Goal: Task Accomplishment & Management: Complete application form

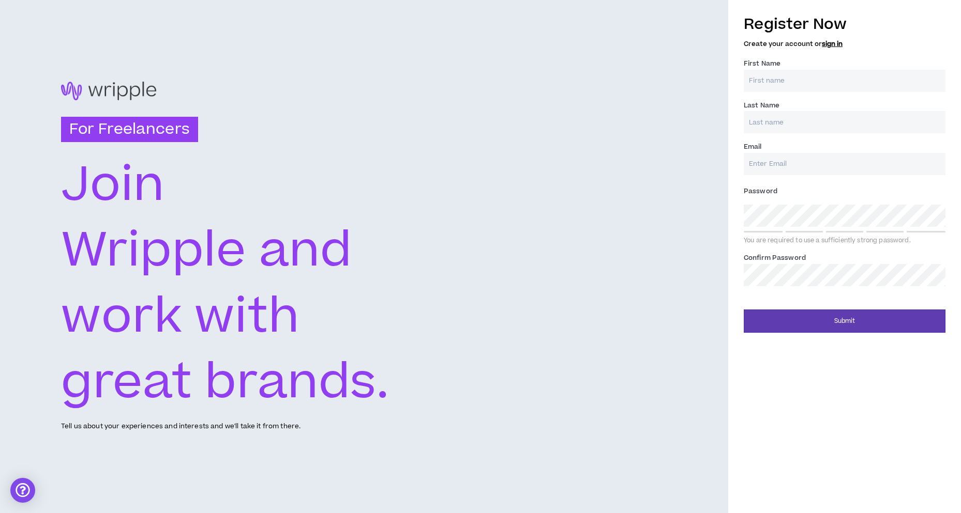
click at [126, 175] on text "Join" at bounding box center [112, 185] width 103 height 69
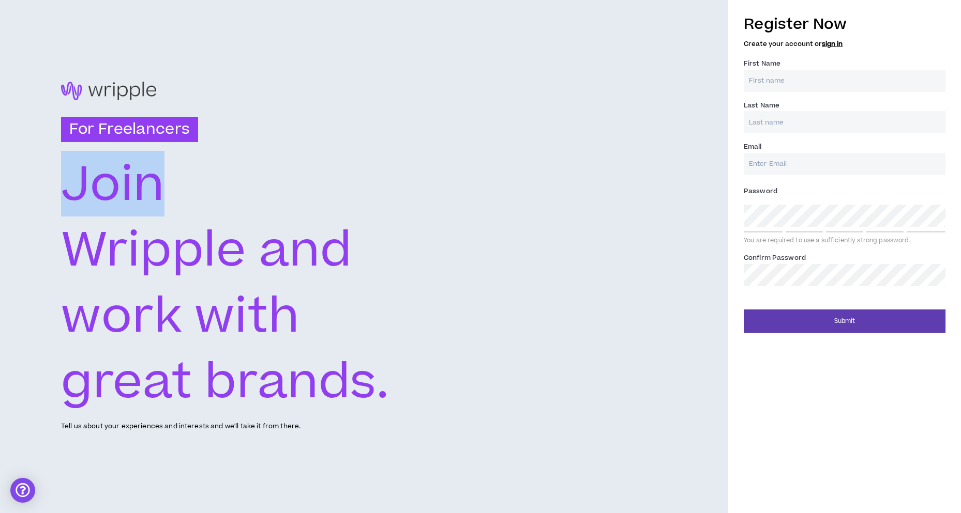
click at [126, 175] on text "Join" at bounding box center [112, 185] width 103 height 69
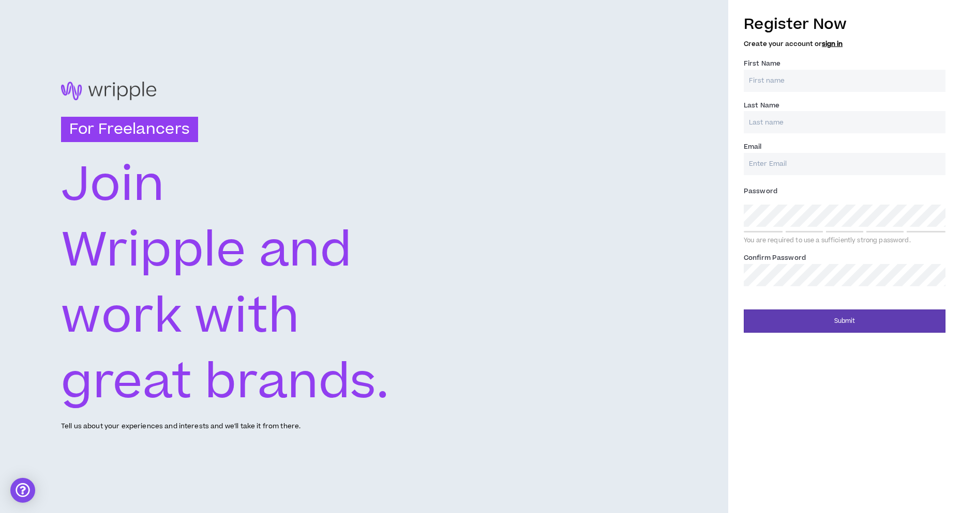
click at [110, 241] on text "Wripple and" at bounding box center [207, 251] width 292 height 69
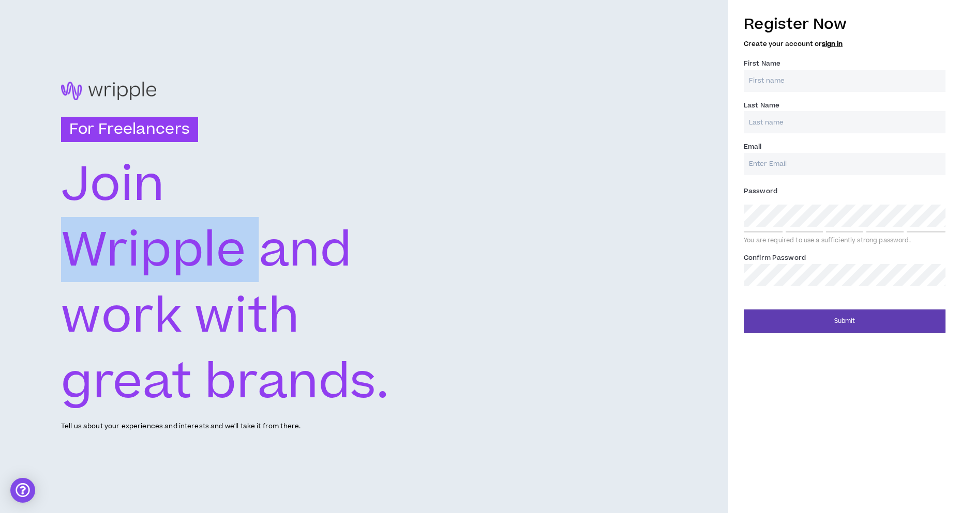
click at [110, 241] on text "Wripple and" at bounding box center [207, 251] width 292 height 69
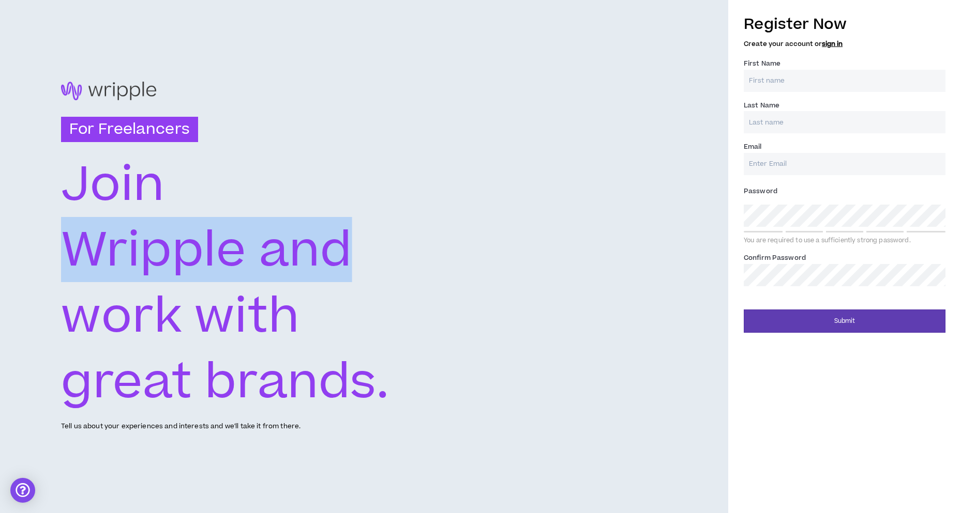
click at [110, 241] on text "Wripple and" at bounding box center [207, 251] width 292 height 69
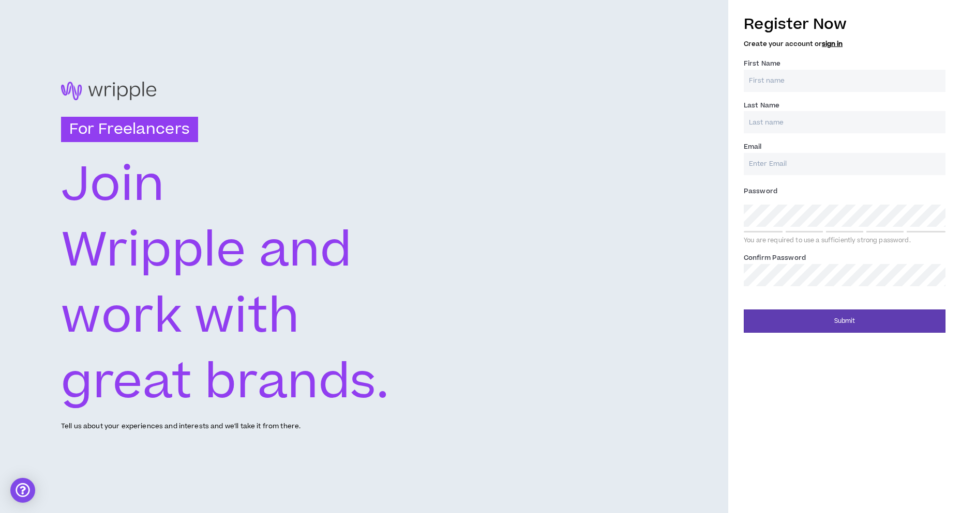
click at [122, 298] on text "work with" at bounding box center [180, 317] width 238 height 69
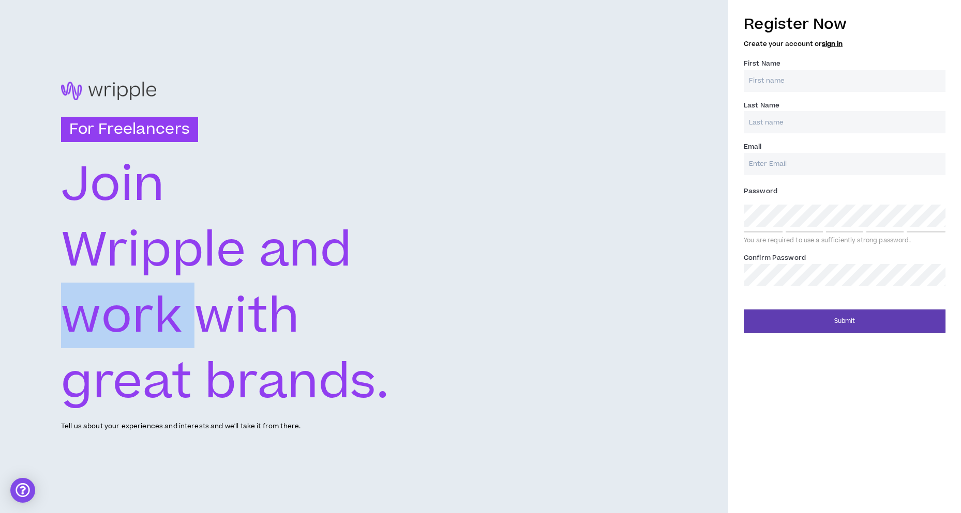
click at [122, 298] on text "work with" at bounding box center [180, 317] width 238 height 69
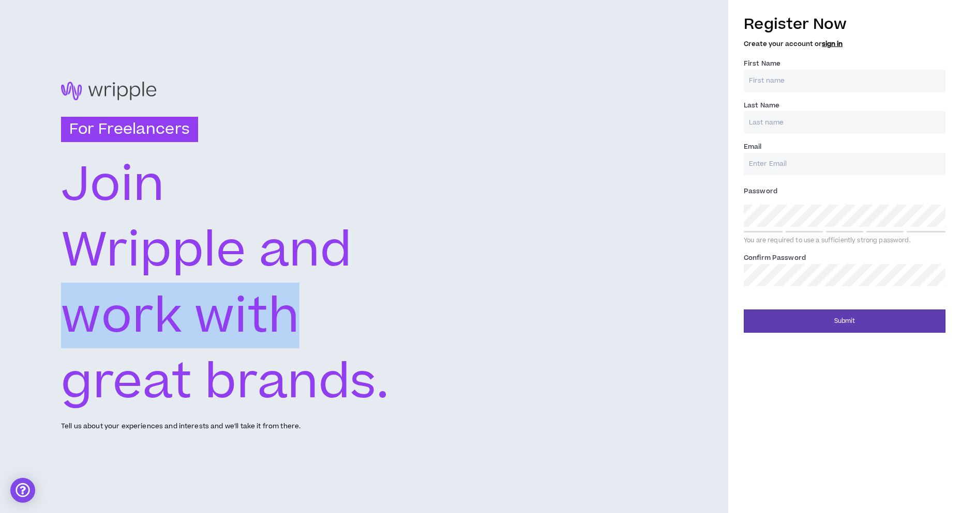
click at [122, 298] on text "work with" at bounding box center [180, 317] width 238 height 69
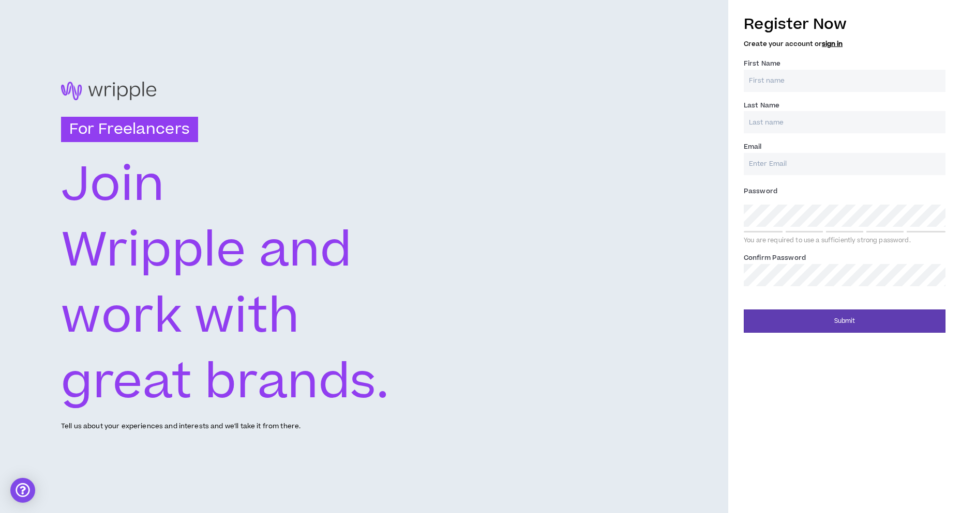
click at [228, 367] on text "great brands." at bounding box center [225, 382] width 329 height 69
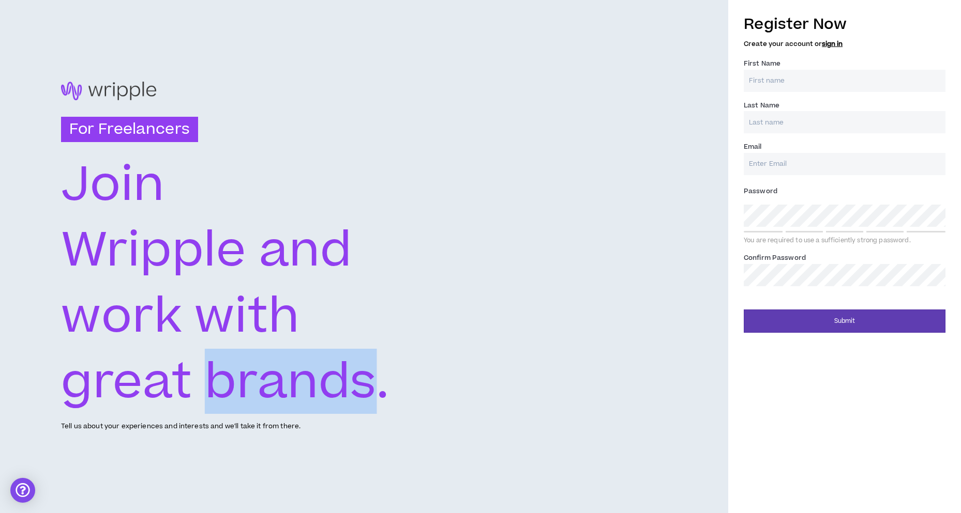
click at [228, 367] on text "great brands." at bounding box center [225, 382] width 329 height 69
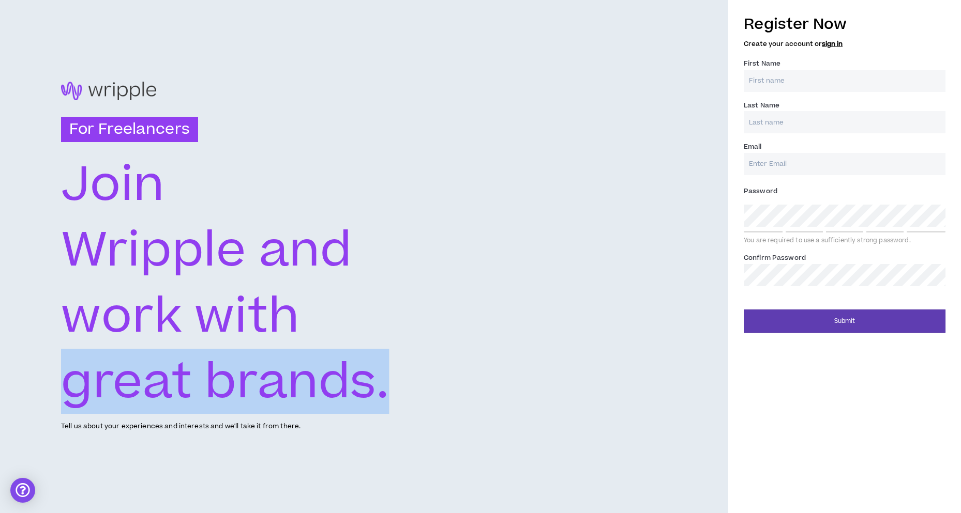
click at [228, 367] on text "great brands." at bounding box center [225, 382] width 329 height 69
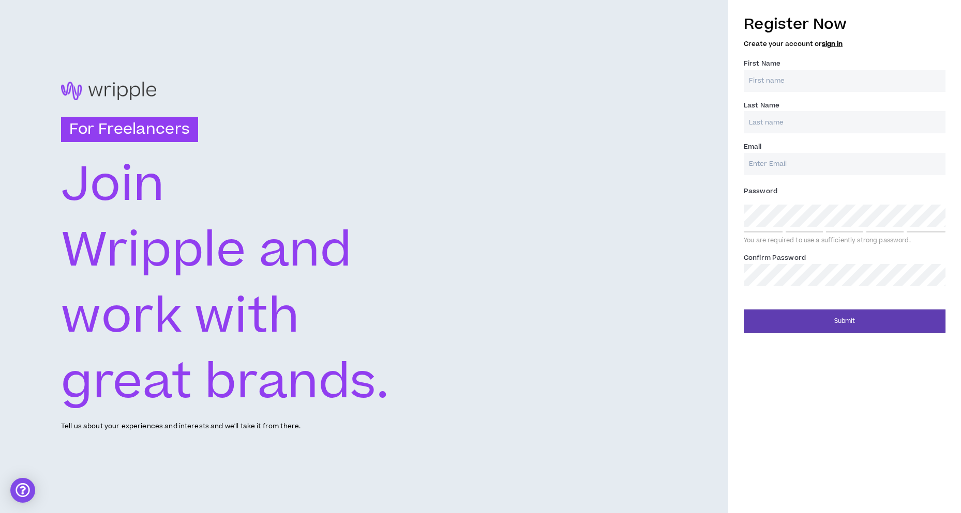
click at [358, 344] on icon "work with" at bounding box center [250, 315] width 379 height 66
click at [196, 396] on text "great brands." at bounding box center [225, 382] width 329 height 69
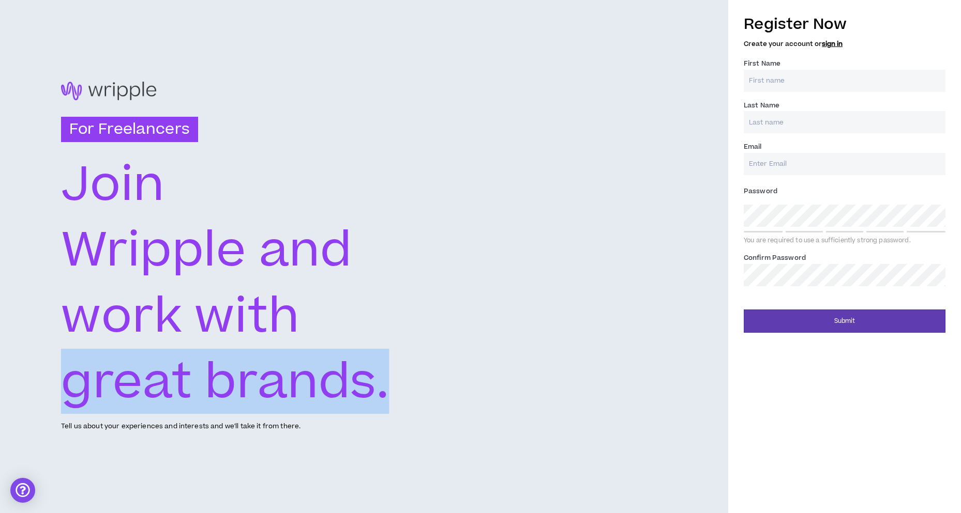
click at [196, 396] on text "great brands." at bounding box center [225, 382] width 329 height 69
click at [224, 359] on text "great brands." at bounding box center [225, 382] width 329 height 69
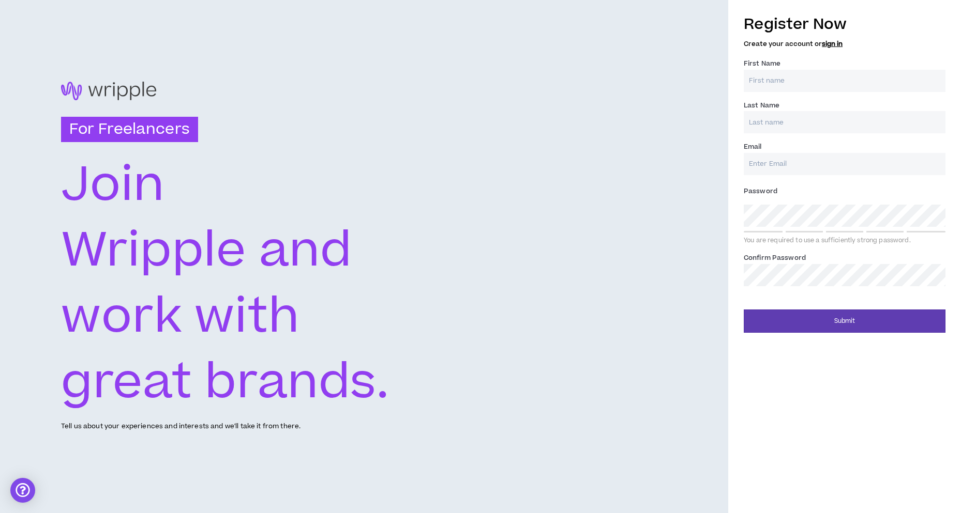
click at [132, 130] on h3 "For Freelancers" at bounding box center [129, 130] width 137 height 26
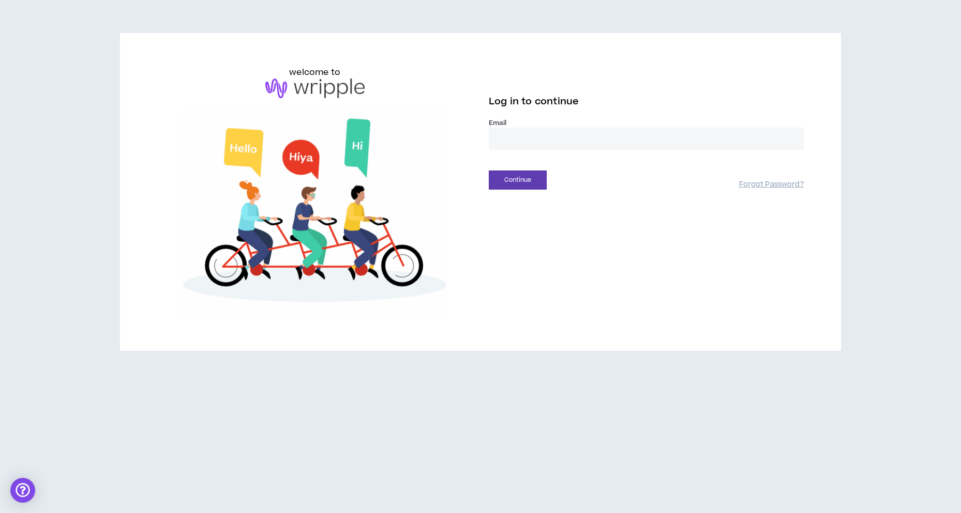
click at [584, 142] on input "email" at bounding box center [646, 139] width 315 height 22
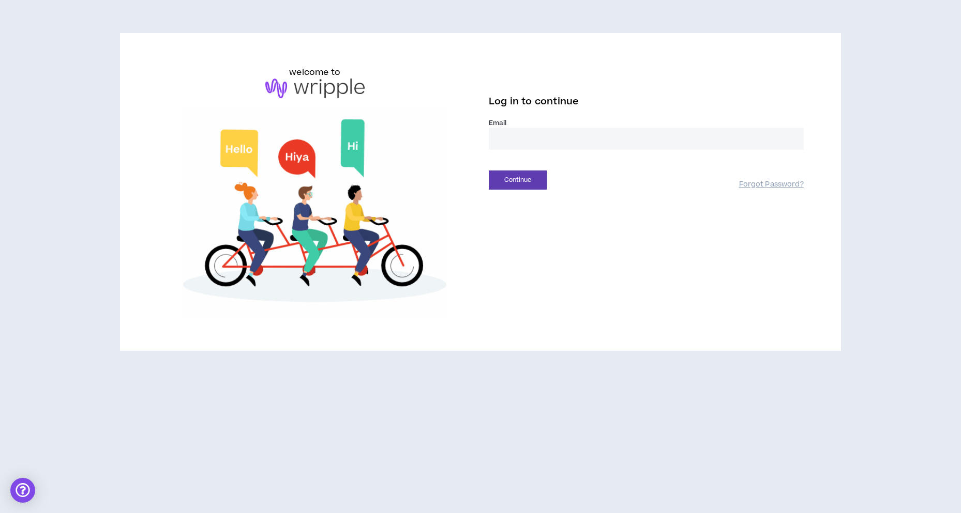
type input "**********"
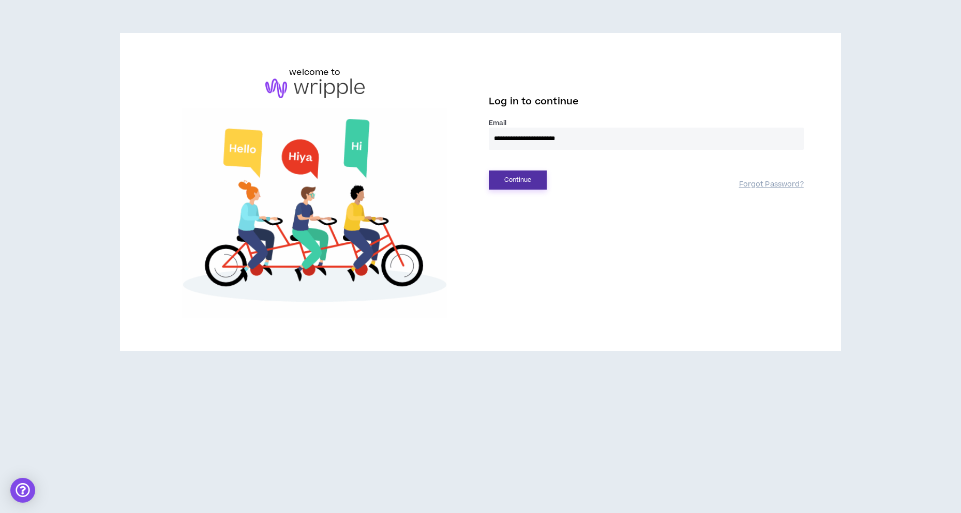
click at [530, 180] on button "Continue" at bounding box center [518, 180] width 58 height 19
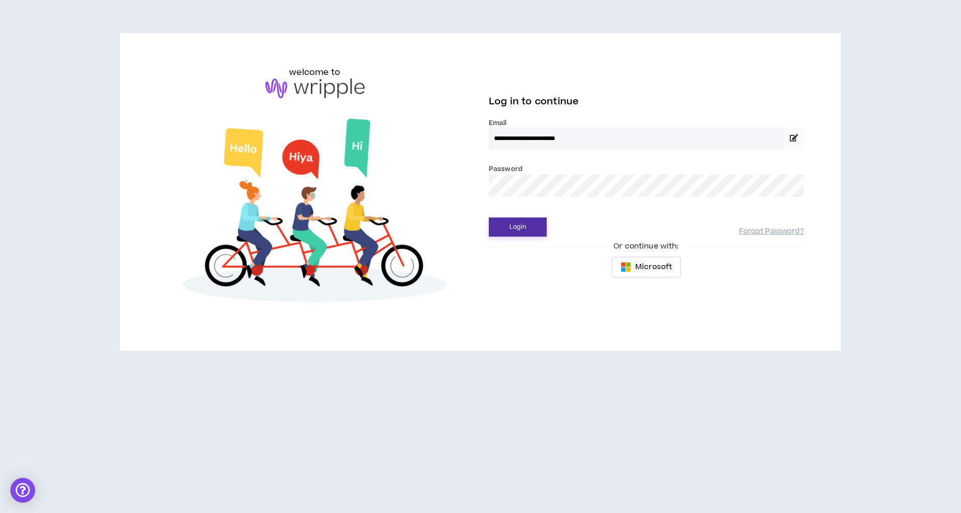
click at [526, 230] on button "Login" at bounding box center [518, 227] width 58 height 19
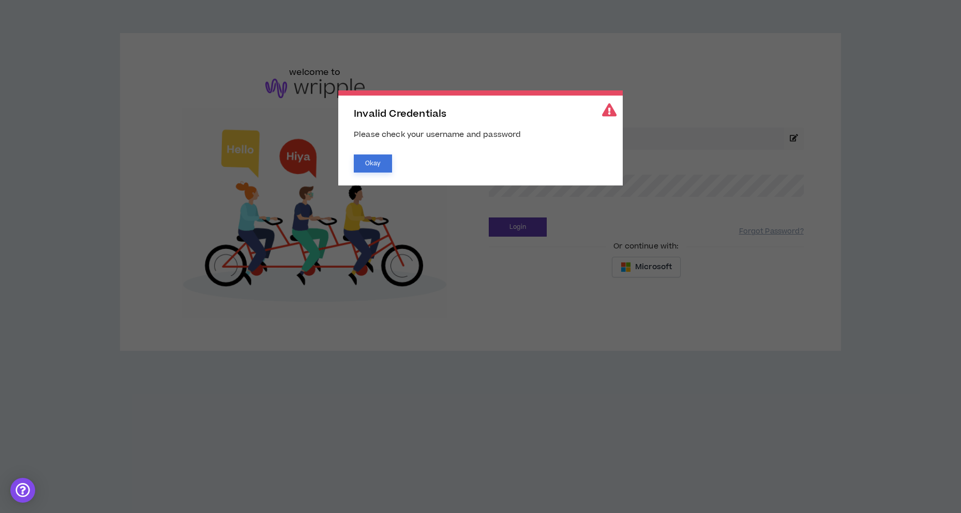
click at [375, 160] on button "Okay" at bounding box center [373, 164] width 38 height 18
